Goal: Check status: Check status

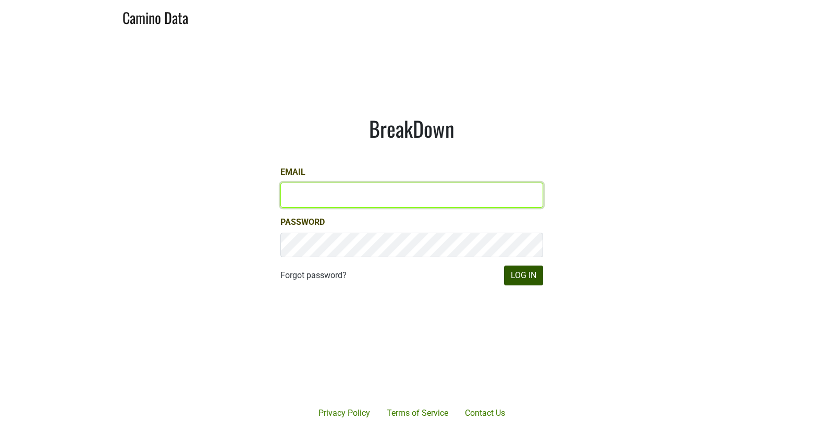
type input "[EMAIL_ADDRESS][DOMAIN_NAME]"
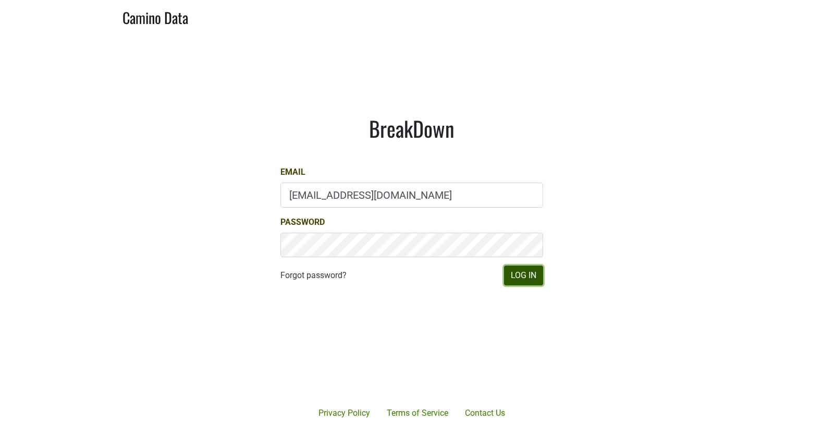
click at [512, 276] on button "Log In" at bounding box center [523, 275] width 39 height 20
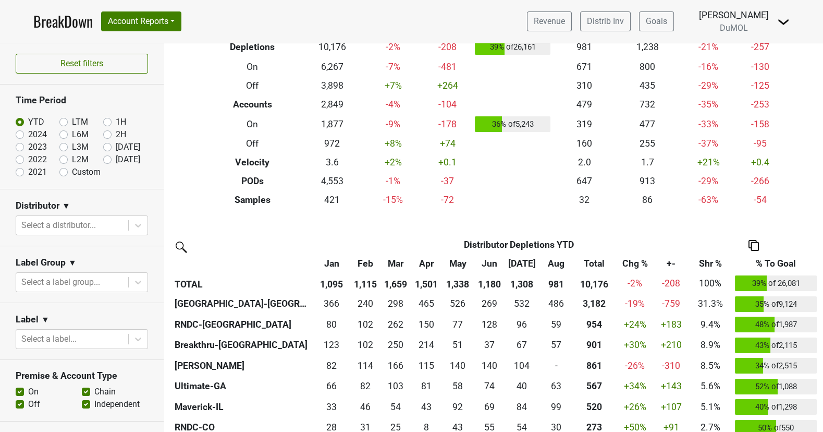
scroll to position [70, 0]
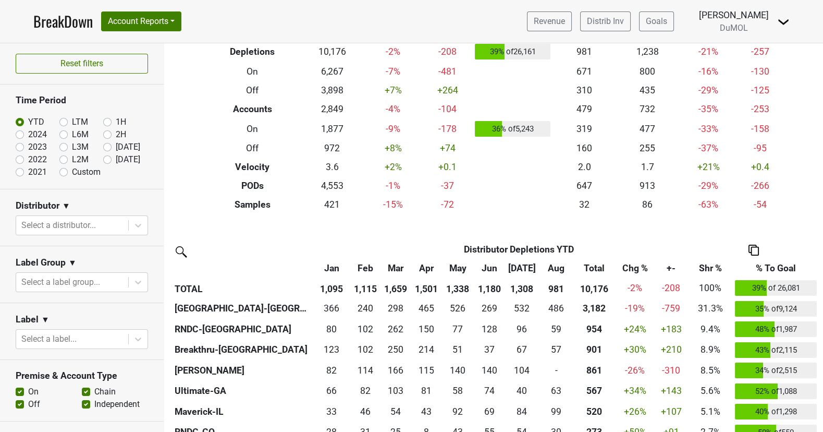
click at [116, 157] on label "[DATE]" at bounding box center [128, 159] width 25 height 13
click at [105, 157] on input "[DATE]" at bounding box center [124, 158] width 42 height 10
radio input "true"
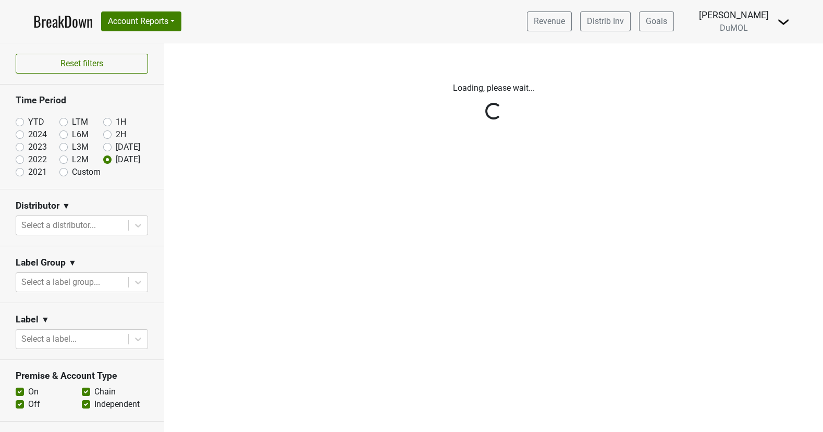
click at [105, 149] on div "Reset filters Time Period YTD LTM 1H 2024 L6M 2H 2023 L3M Aug '25 2022 L2M Sep …" at bounding box center [82, 237] width 164 height 388
click at [107, 145] on div "Reset filters Time Period YTD LTM 1H 2024 L6M 2H 2023 L3M Aug '25 2022 L2M Sep …" at bounding box center [82, 237] width 164 height 388
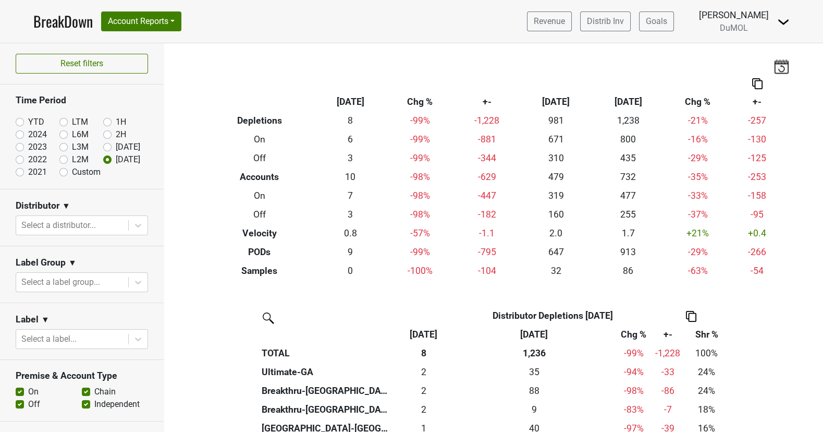
click at [116, 144] on label "[DATE]" at bounding box center [128, 147] width 25 height 13
click at [107, 144] on input "[DATE]" at bounding box center [124, 146] width 42 height 10
radio input "true"
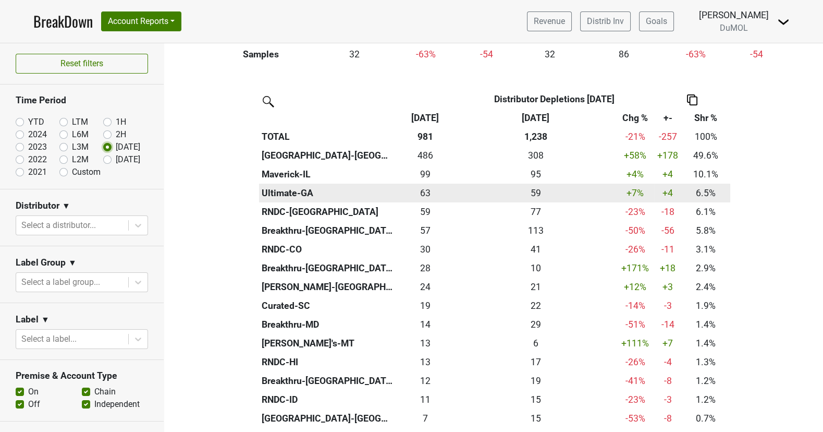
scroll to position [202, 0]
